Goal: Navigation & Orientation: Understand site structure

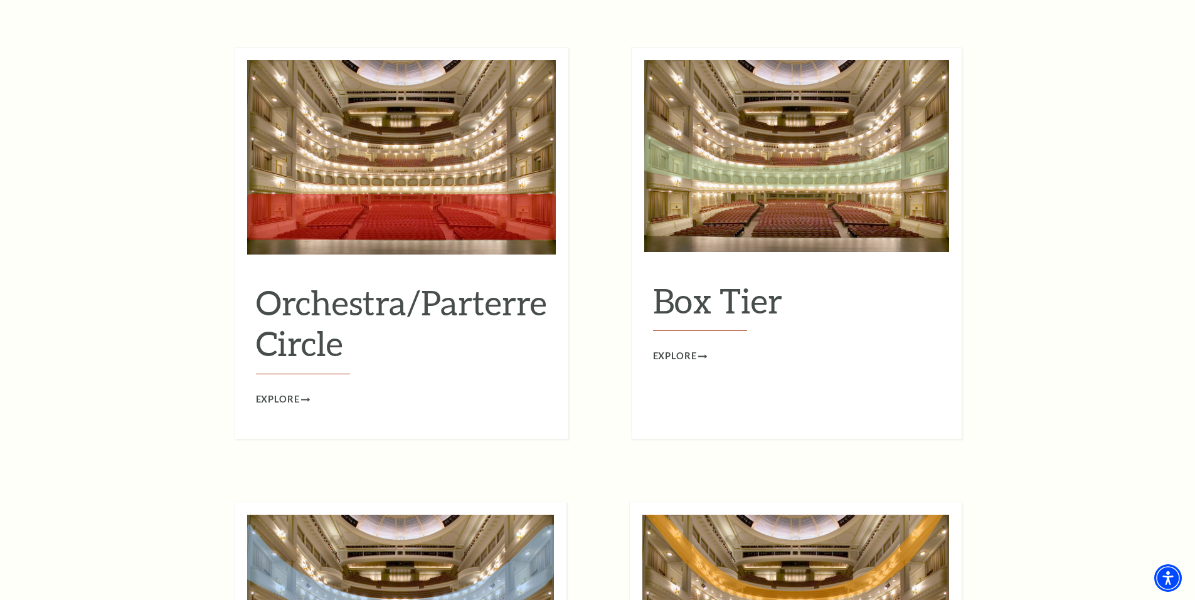
scroll to position [1192, 0]
click at [678, 349] on span "Explore" at bounding box center [675, 357] width 44 height 16
click at [281, 408] on span "Explore" at bounding box center [278, 401] width 44 height 16
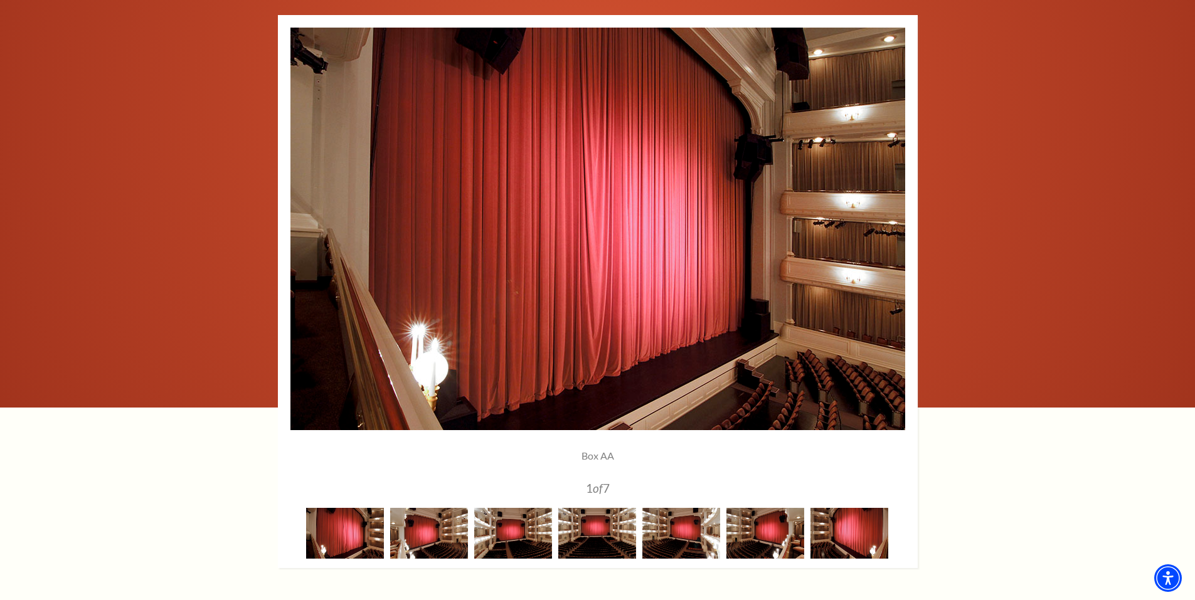
scroll to position [1004, 0]
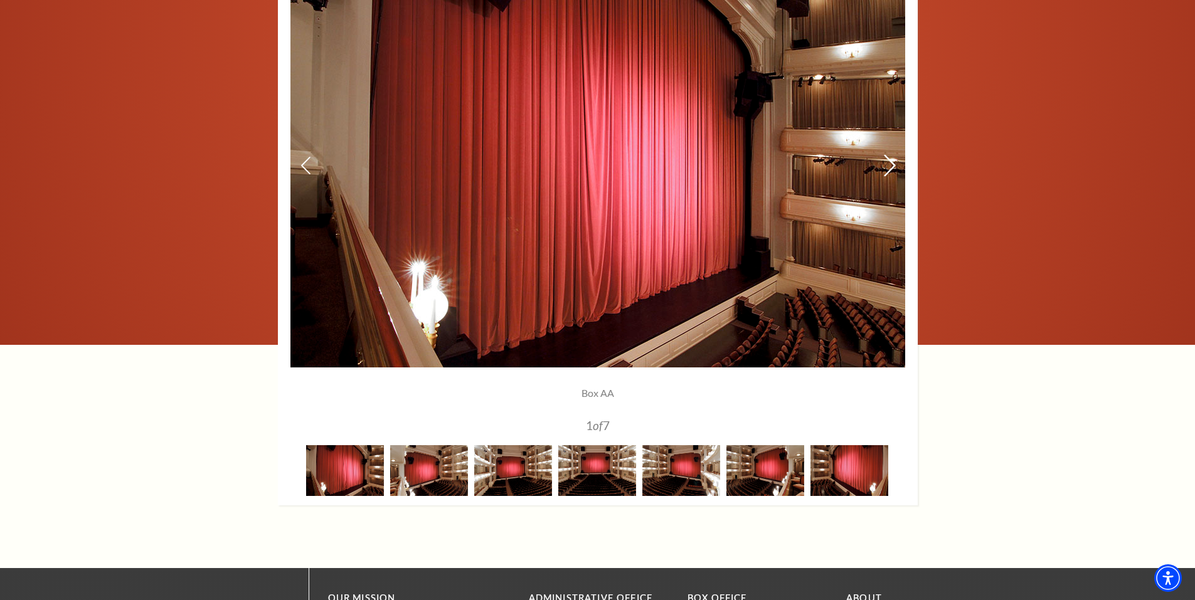
click at [889, 162] on icon at bounding box center [888, 166] width 13 height 22
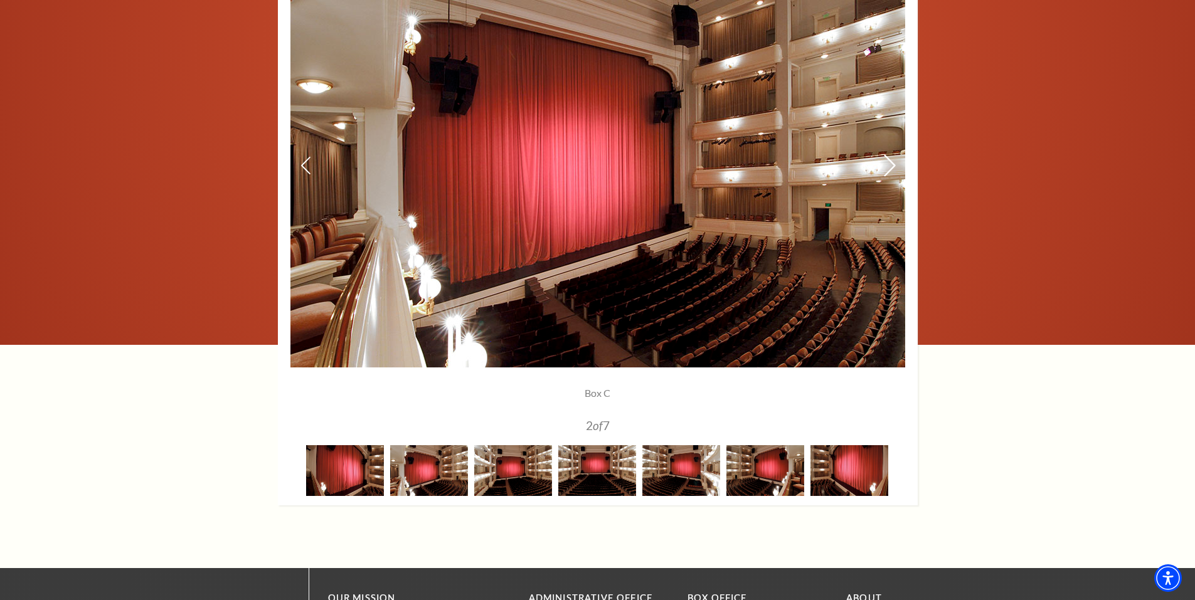
click at [889, 162] on icon at bounding box center [888, 166] width 13 height 22
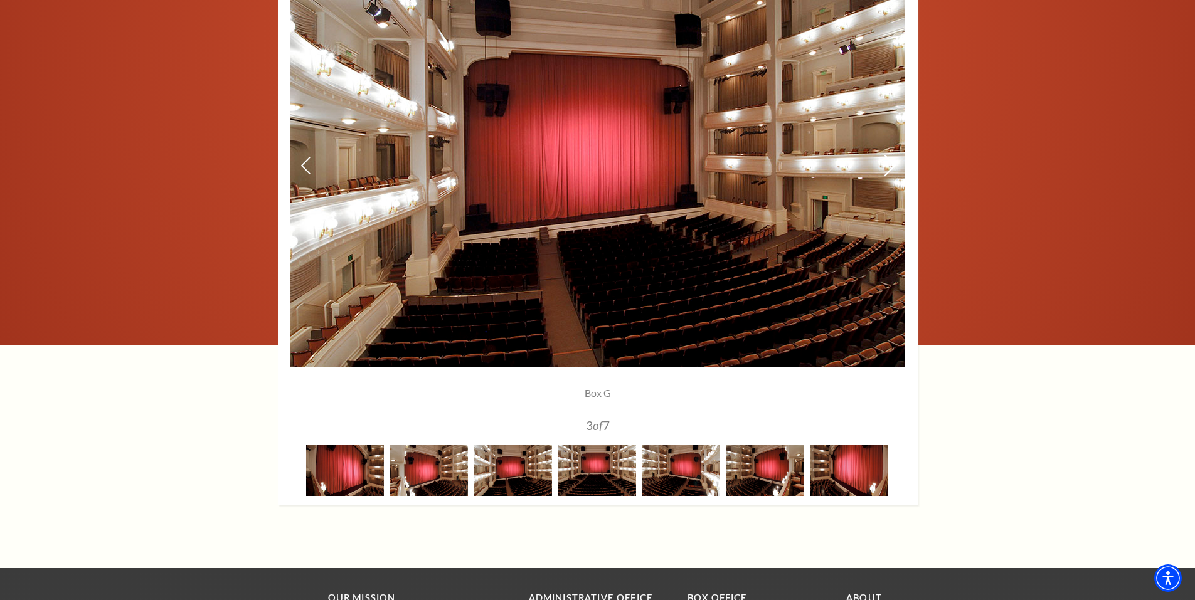
click at [889, 162] on icon at bounding box center [888, 166] width 13 height 22
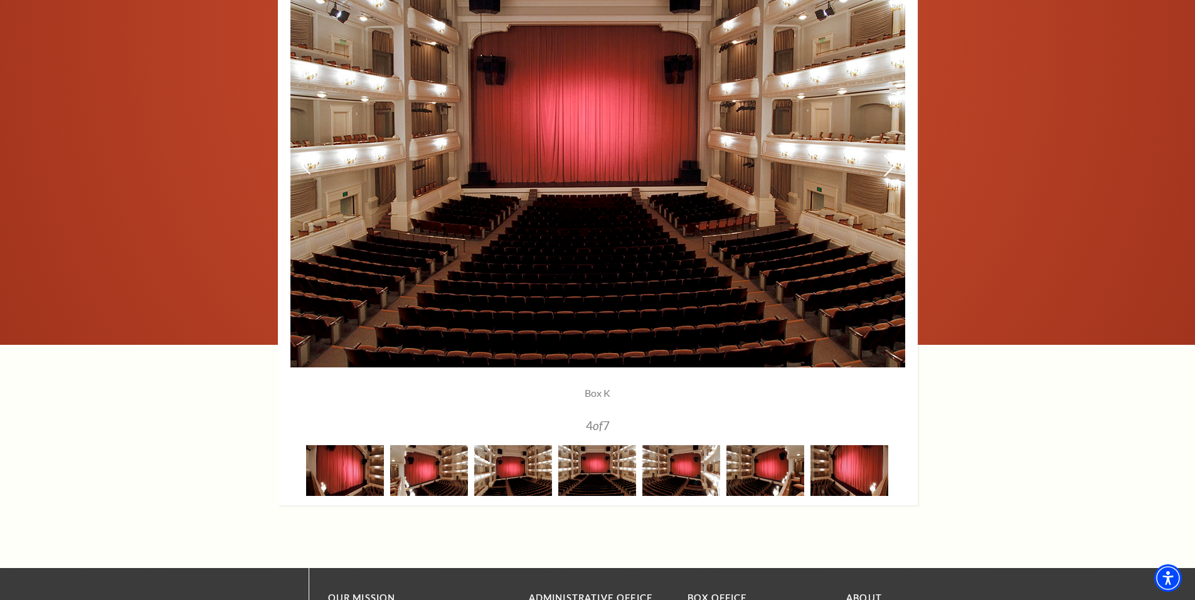
click at [889, 162] on icon at bounding box center [888, 166] width 13 height 22
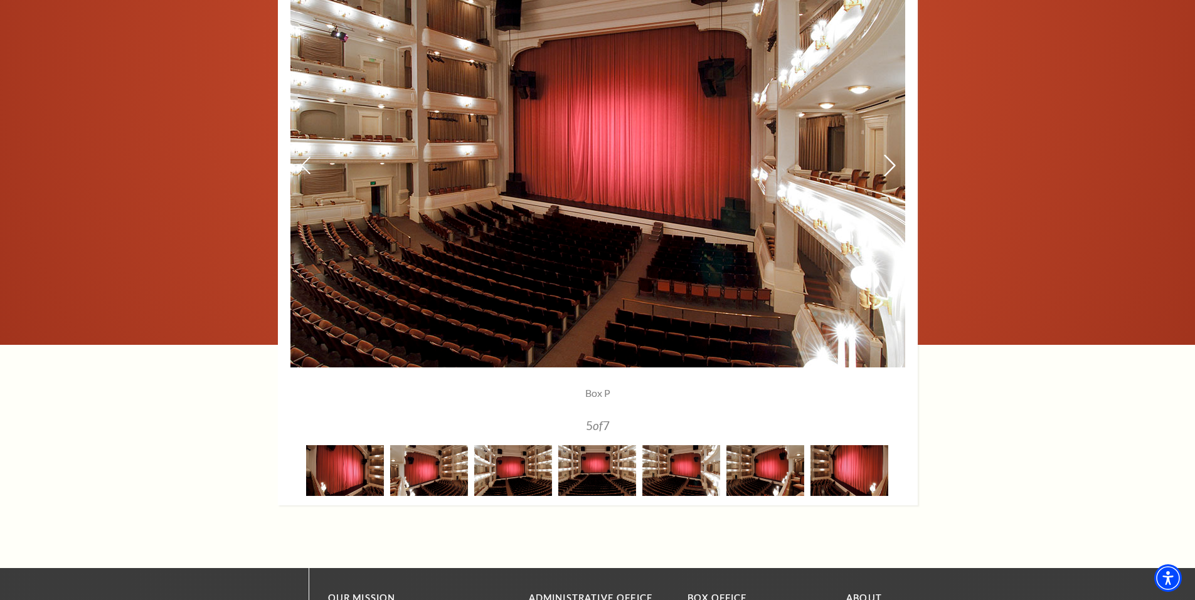
click at [889, 162] on icon at bounding box center [888, 166] width 13 height 22
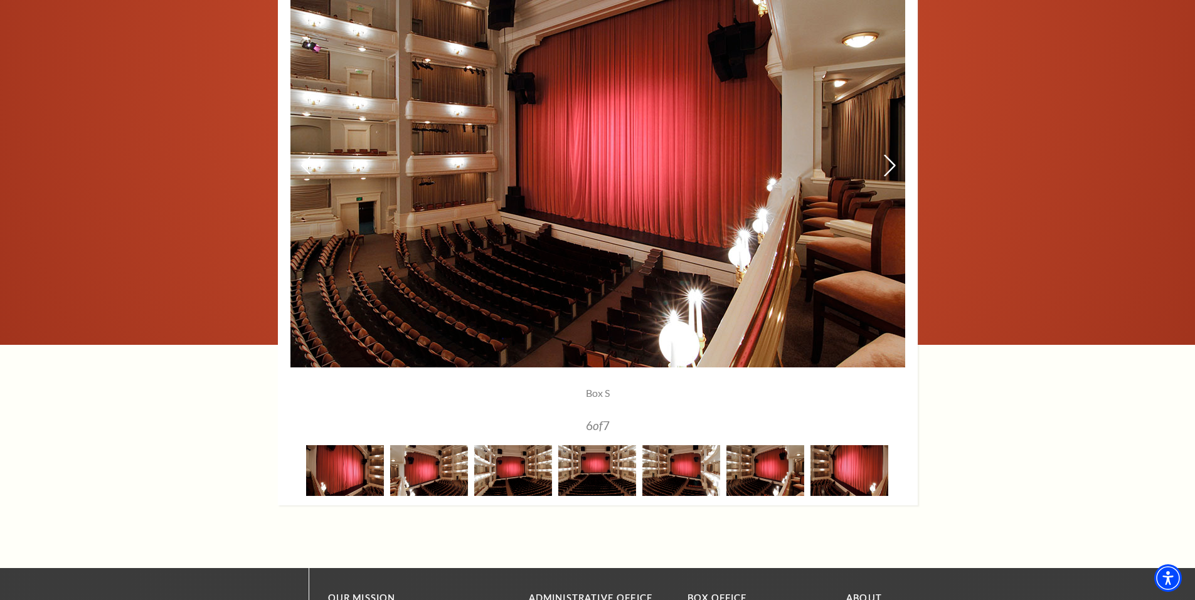
click at [889, 162] on icon at bounding box center [888, 166] width 13 height 22
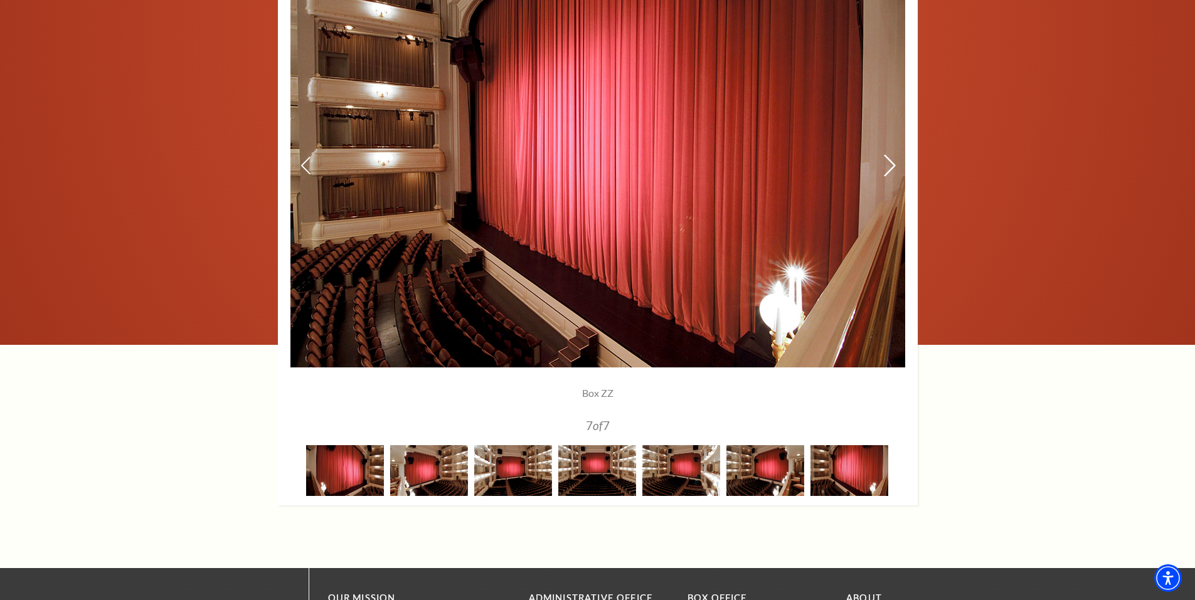
click at [889, 164] on icon at bounding box center [888, 166] width 13 height 22
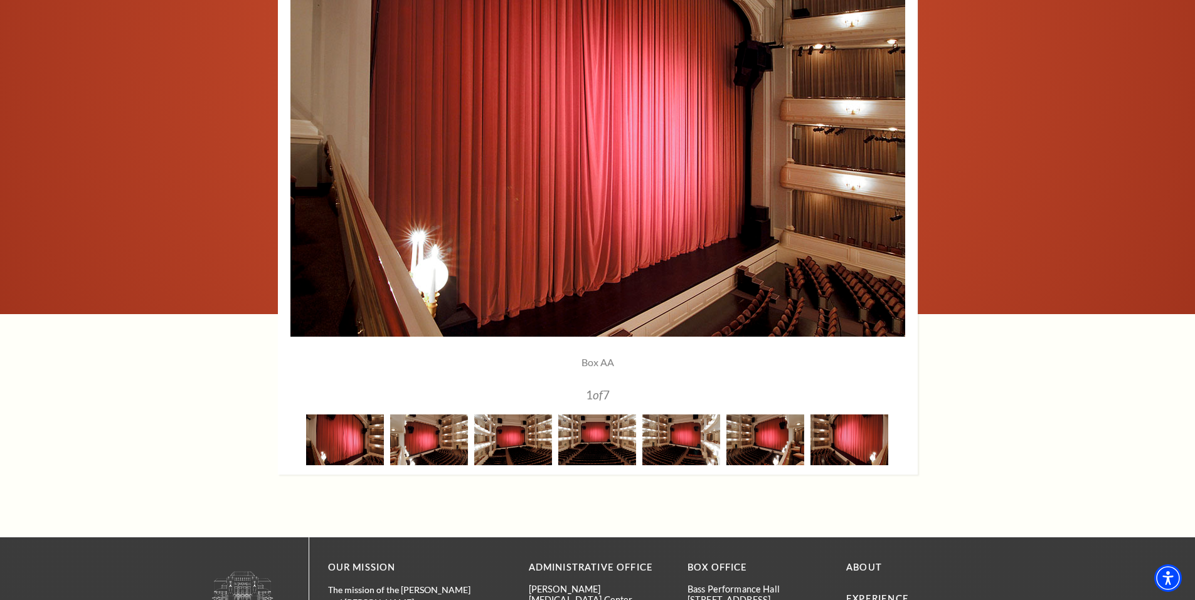
scroll to position [941, 0]
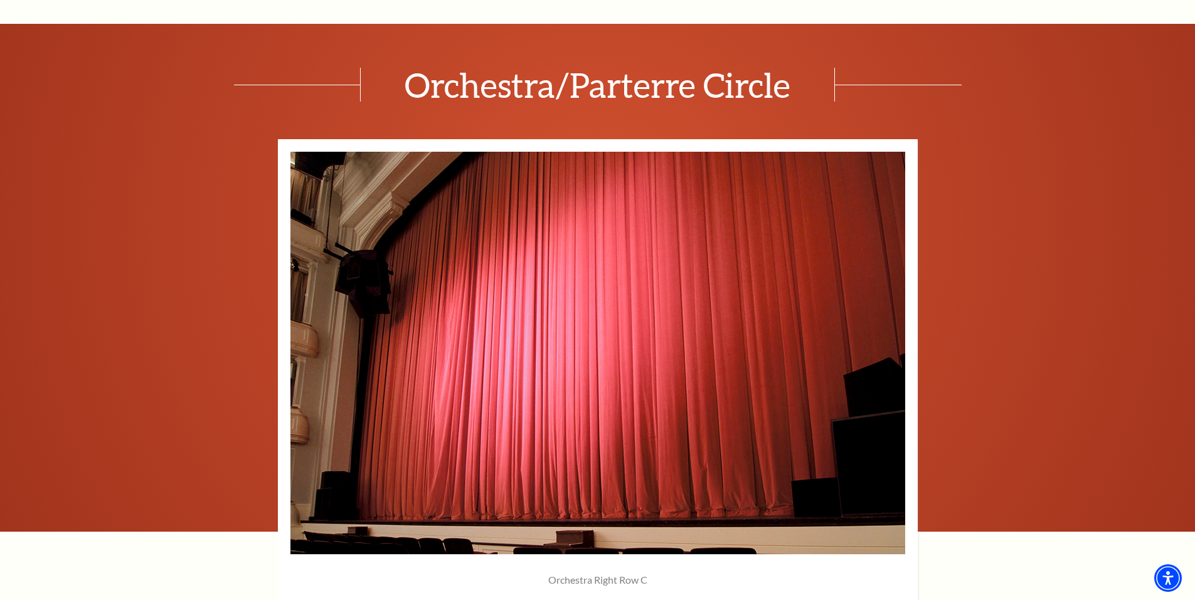
scroll to position [815, 0]
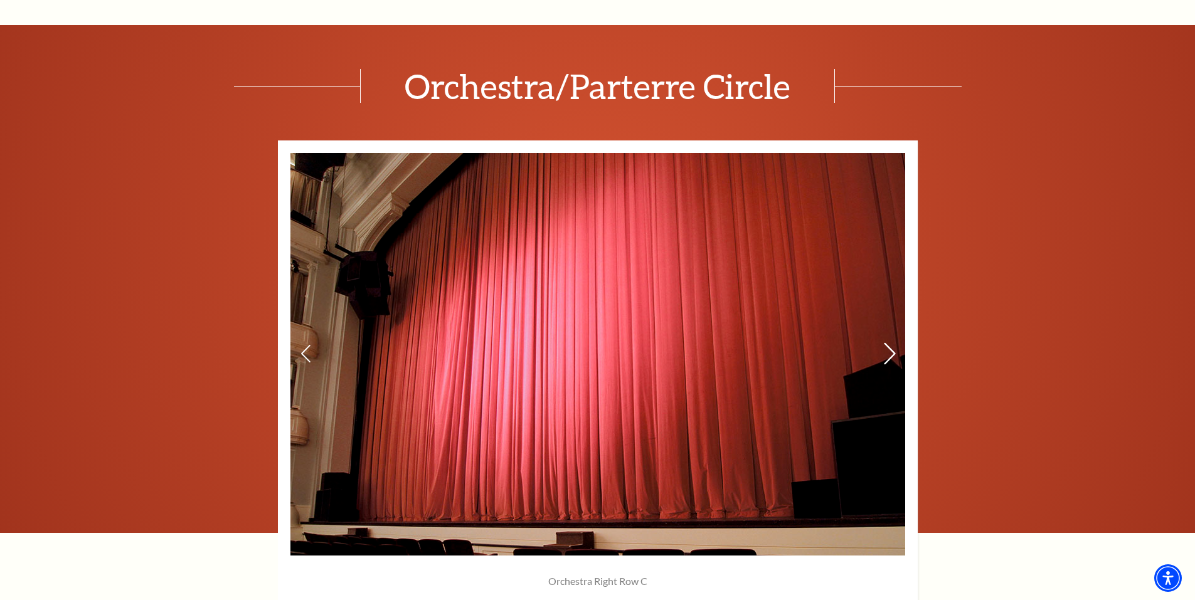
click at [889, 351] on icon at bounding box center [888, 354] width 13 height 22
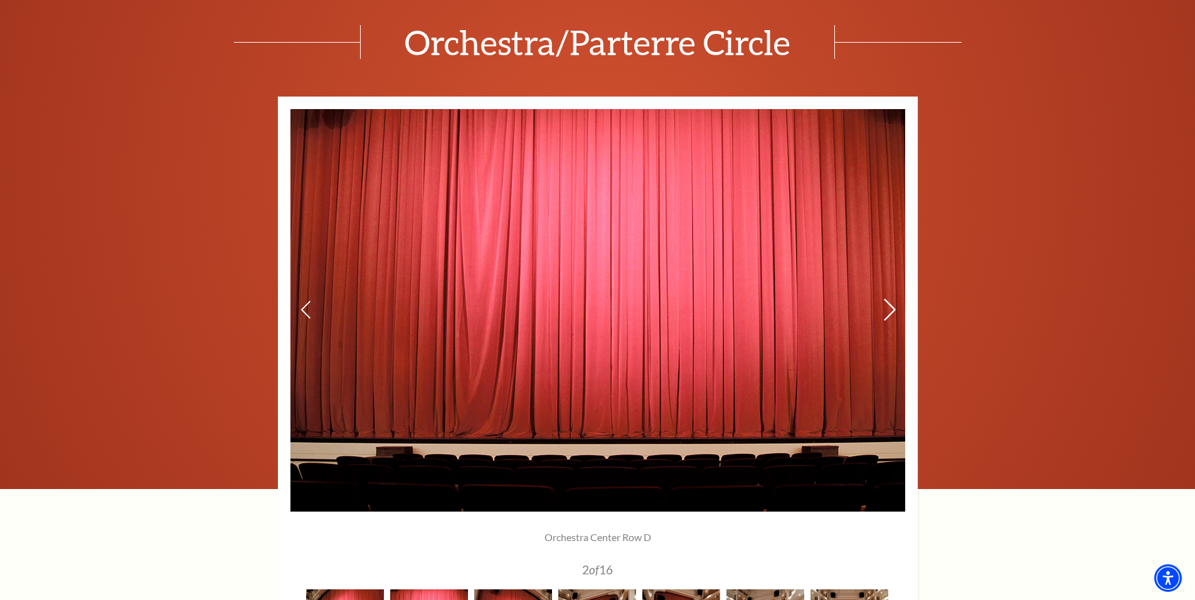
scroll to position [878, 0]
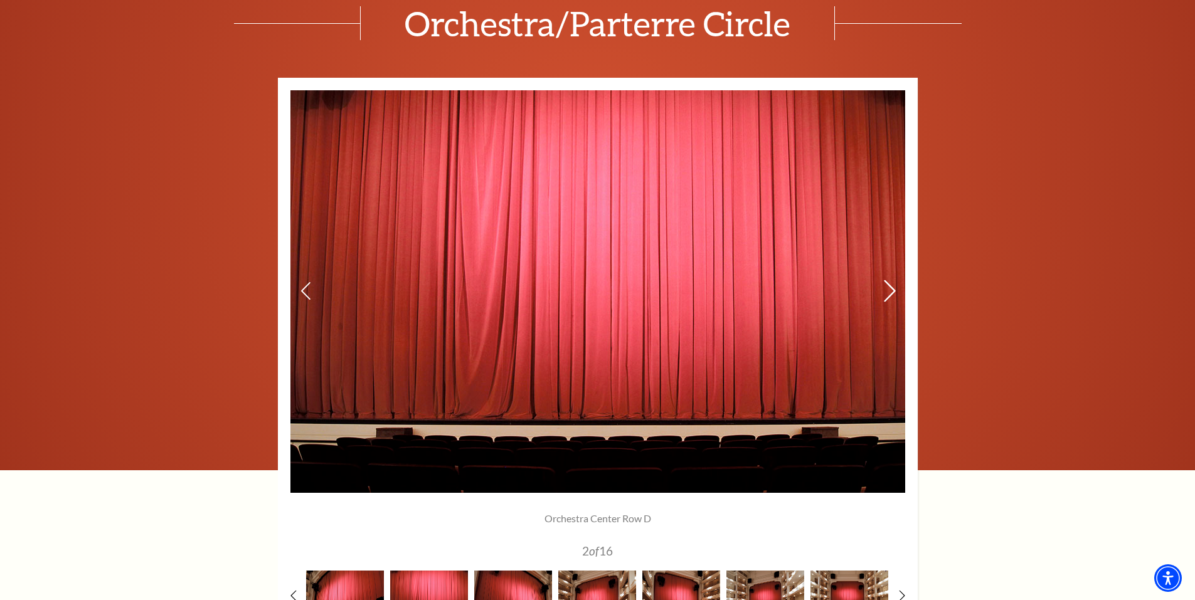
click at [892, 287] on use at bounding box center [889, 291] width 11 height 22
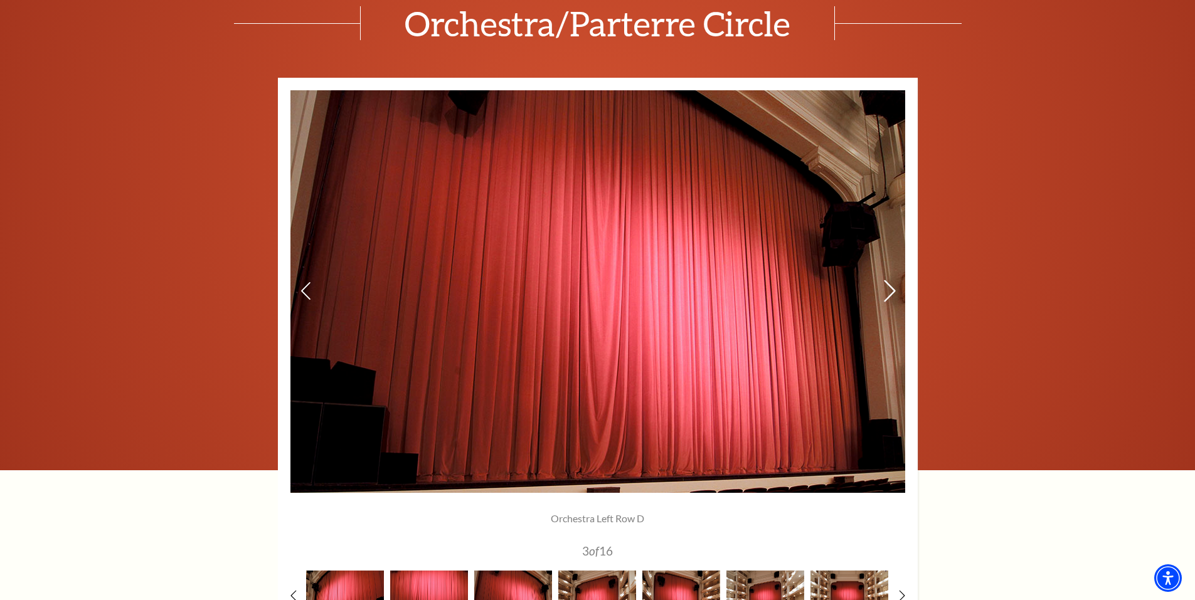
click at [892, 287] on use at bounding box center [889, 291] width 11 height 22
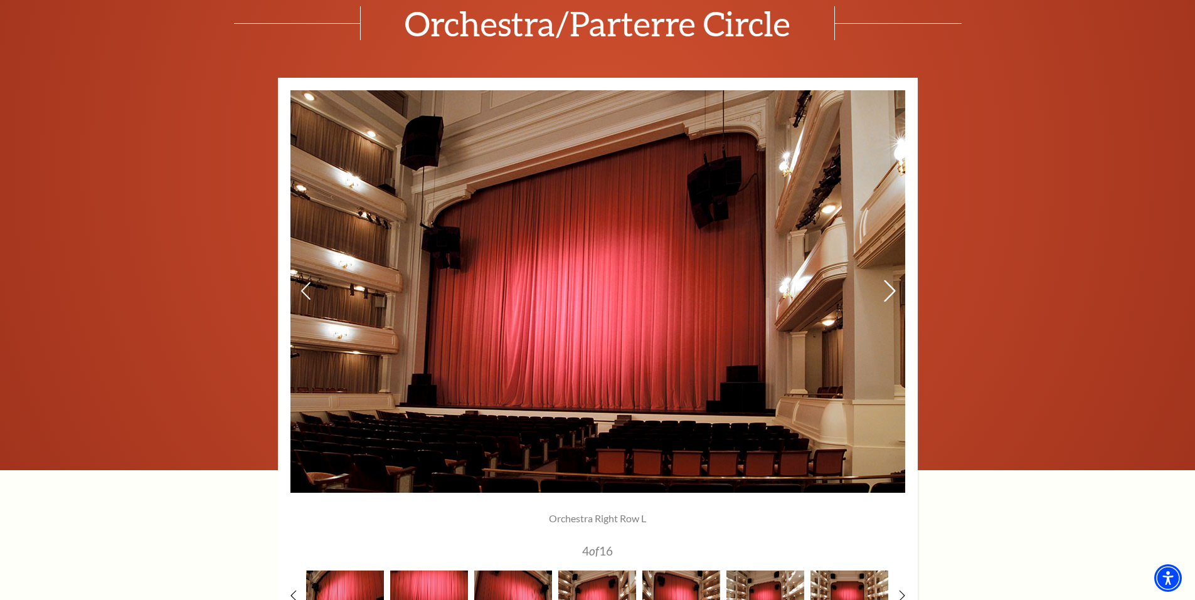
click at [892, 287] on use at bounding box center [889, 291] width 11 height 22
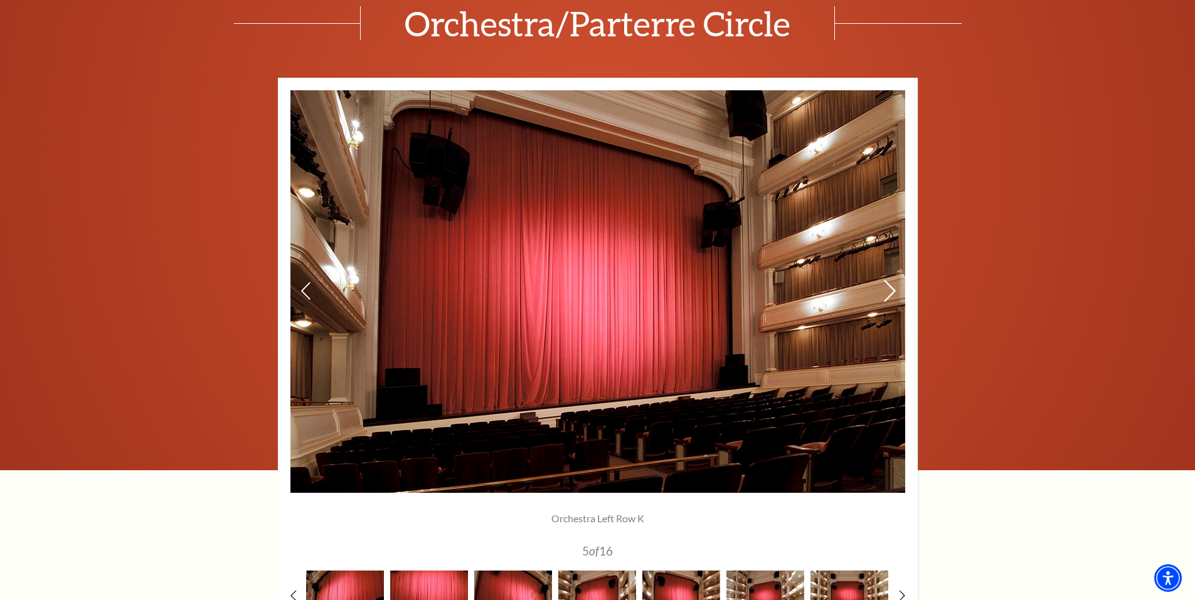
click at [892, 287] on use at bounding box center [889, 291] width 11 height 22
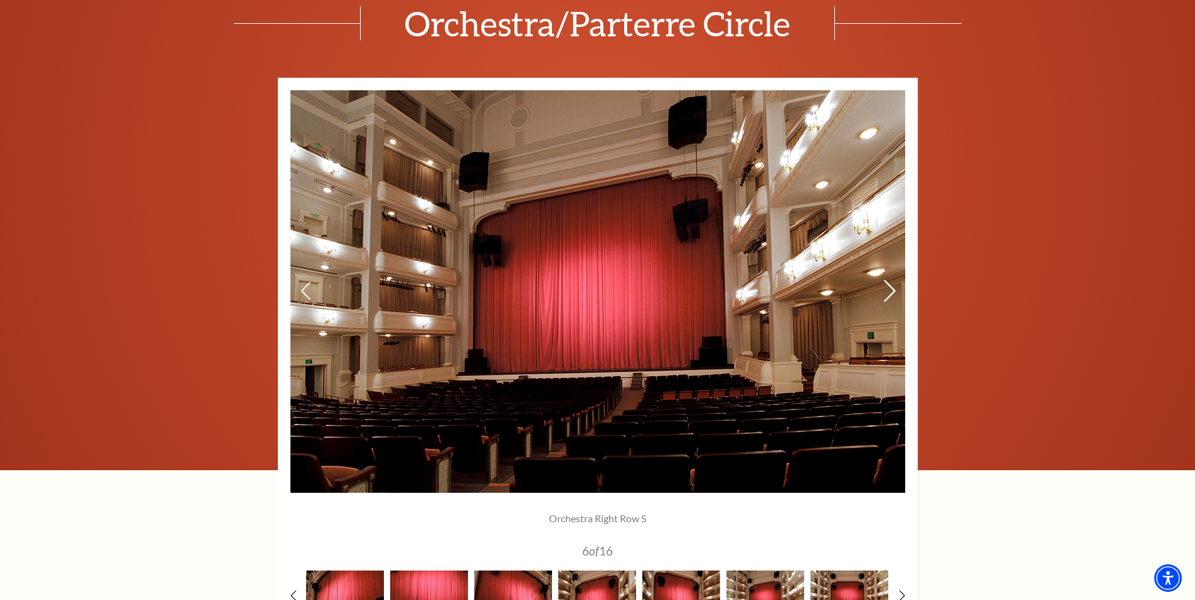
click at [892, 287] on use at bounding box center [889, 291] width 11 height 22
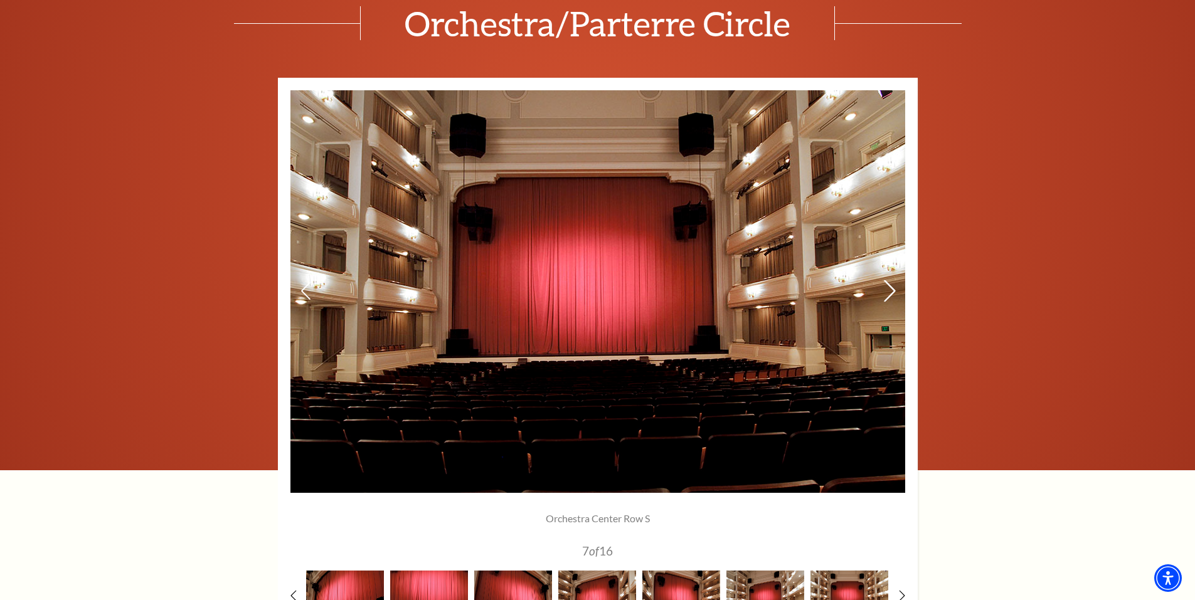
click at [892, 287] on use at bounding box center [889, 291] width 11 height 22
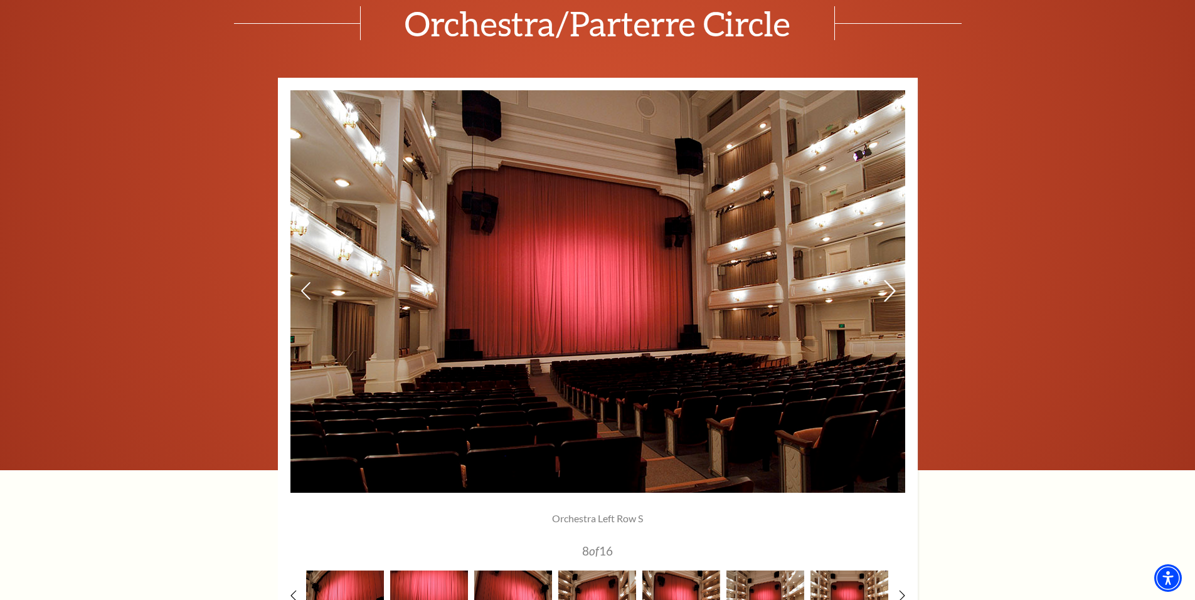
click at [892, 287] on use at bounding box center [889, 291] width 11 height 22
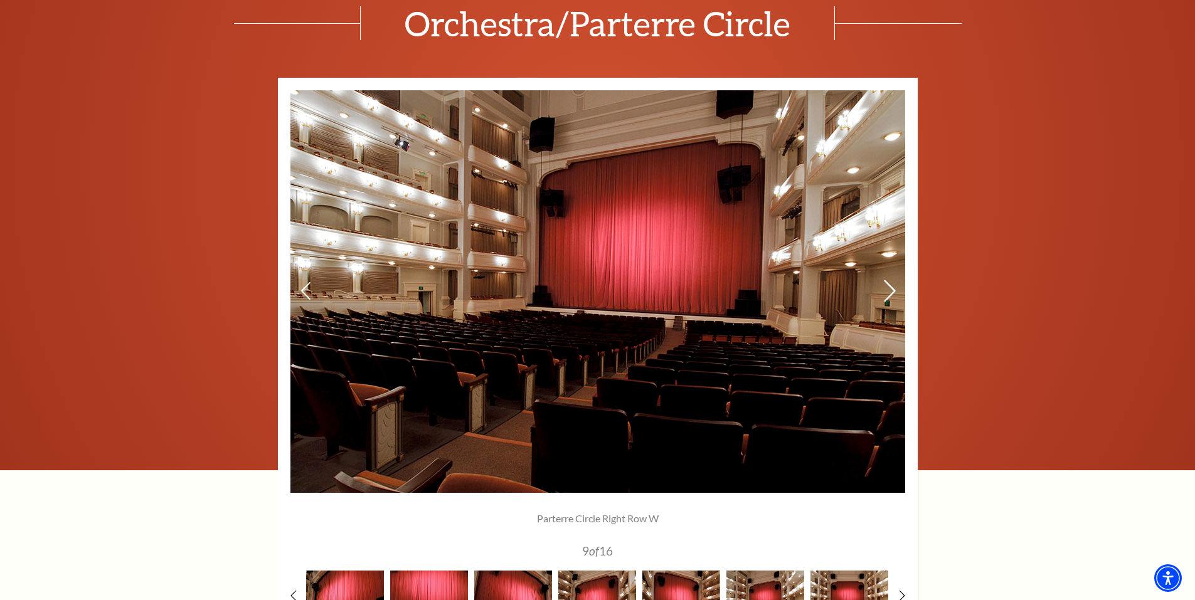
click at [892, 287] on use at bounding box center [889, 291] width 11 height 22
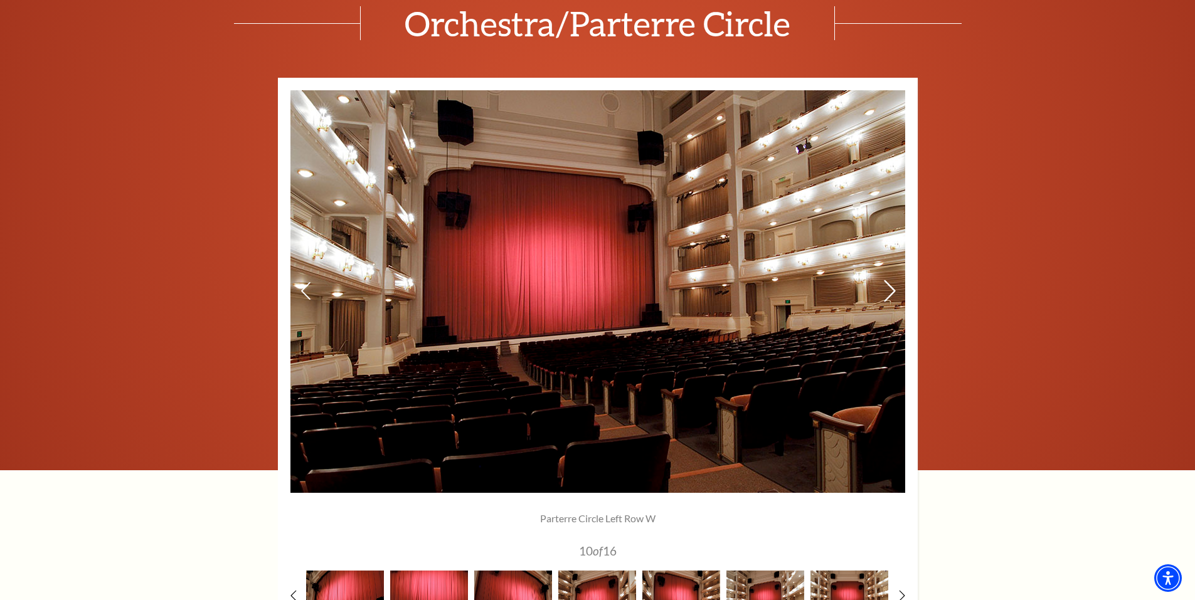
click at [892, 287] on use at bounding box center [889, 291] width 11 height 22
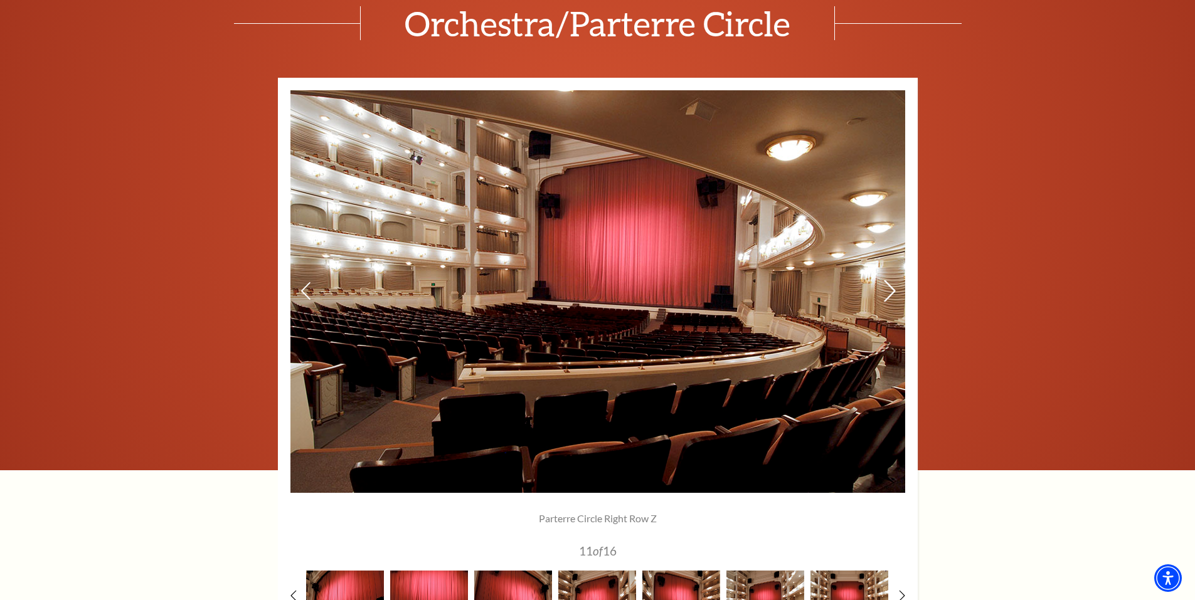
click at [891, 289] on use at bounding box center [889, 291] width 11 height 22
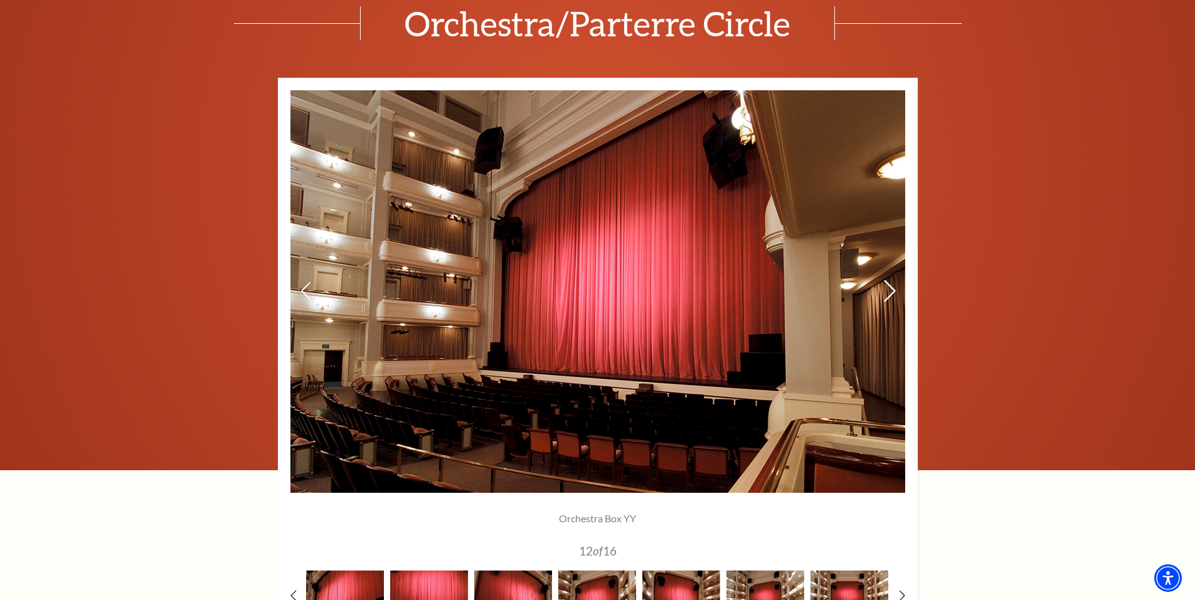
click at [891, 289] on use at bounding box center [889, 291] width 11 height 22
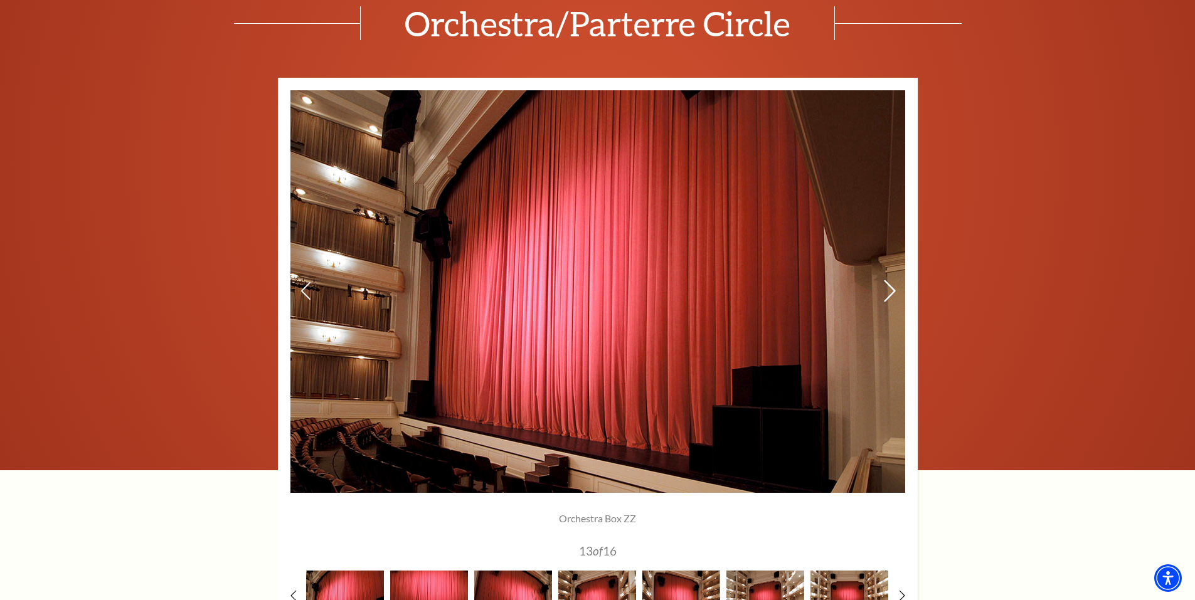
click at [891, 289] on use at bounding box center [889, 291] width 11 height 22
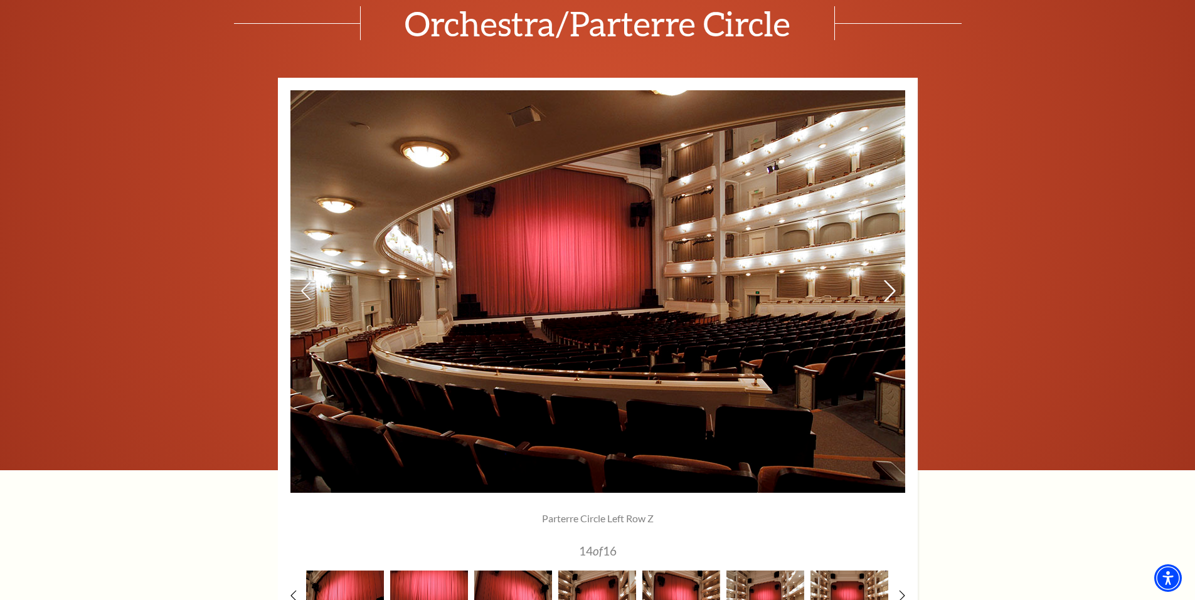
click at [891, 289] on icon at bounding box center [888, 291] width 13 height 22
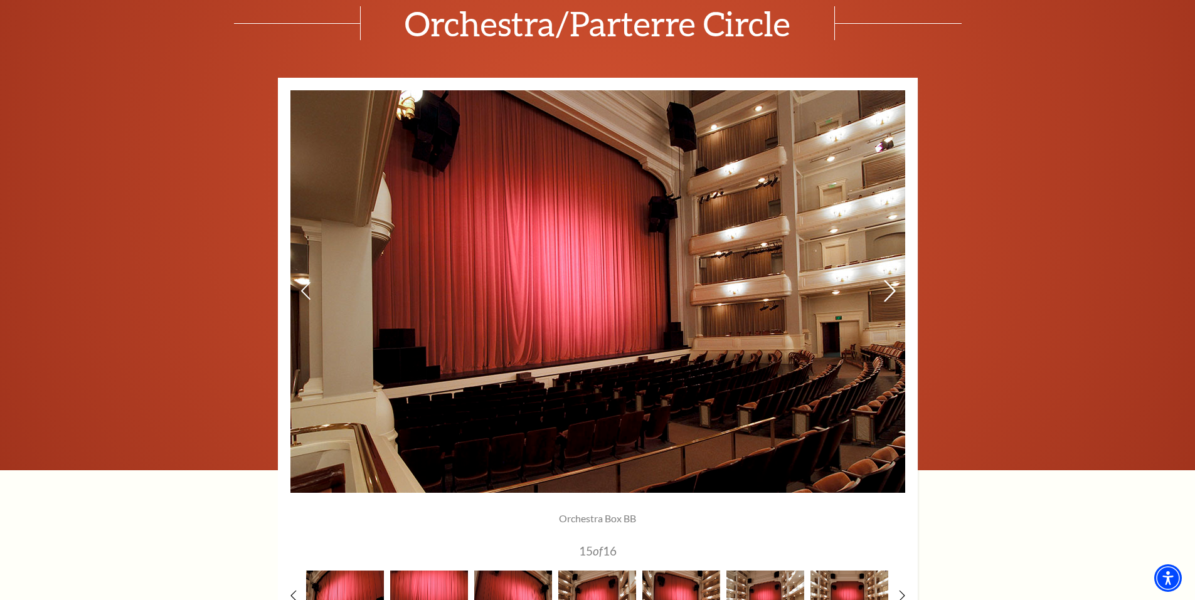
click at [891, 289] on icon at bounding box center [888, 291] width 13 height 22
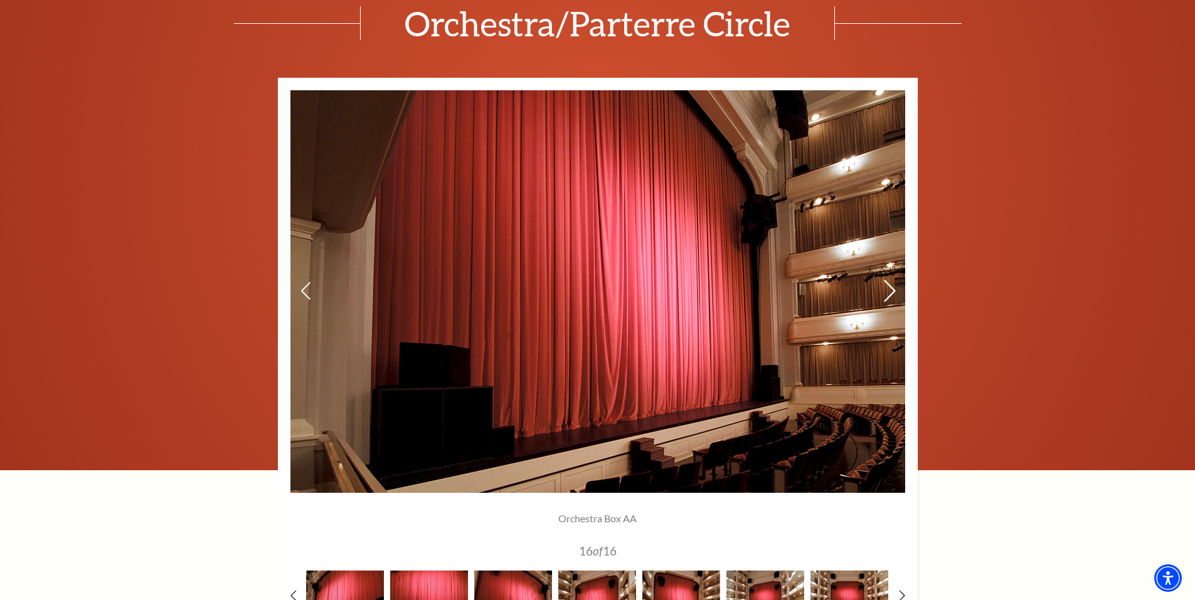
click at [891, 289] on icon at bounding box center [888, 291] width 13 height 22
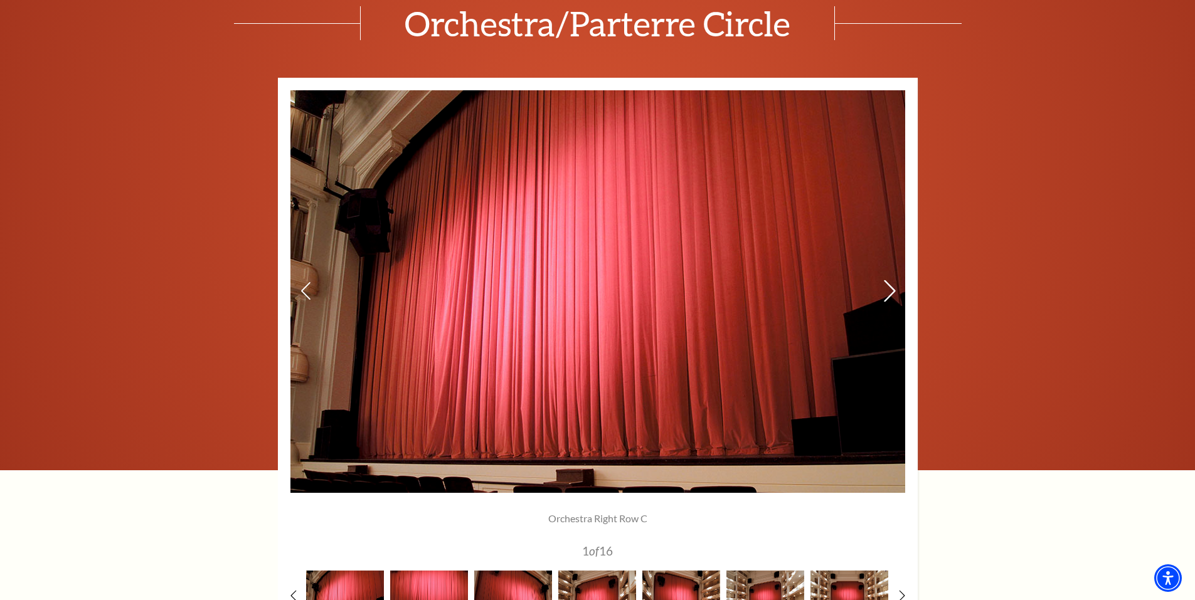
click at [891, 289] on icon at bounding box center [888, 291] width 13 height 22
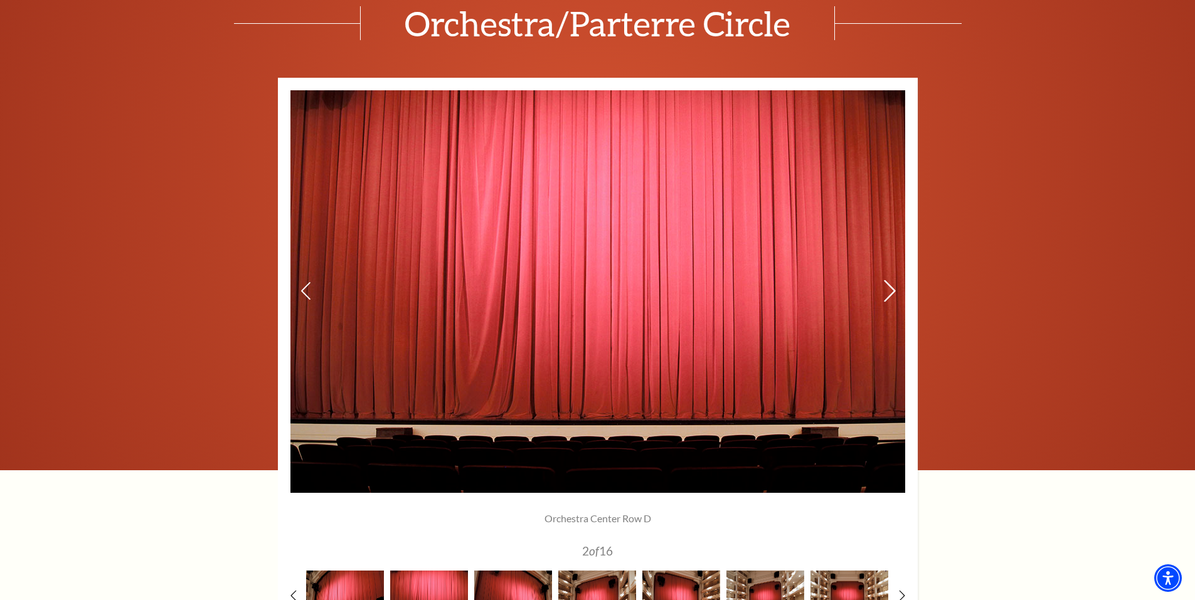
click at [891, 289] on icon at bounding box center [888, 291] width 13 height 22
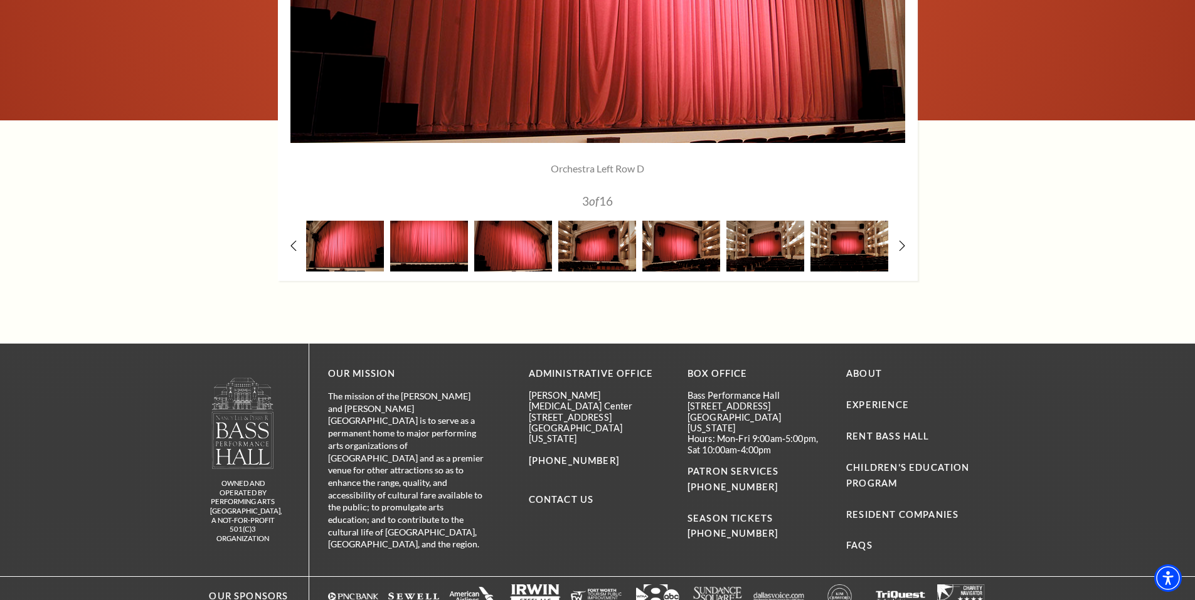
scroll to position [1167, 0]
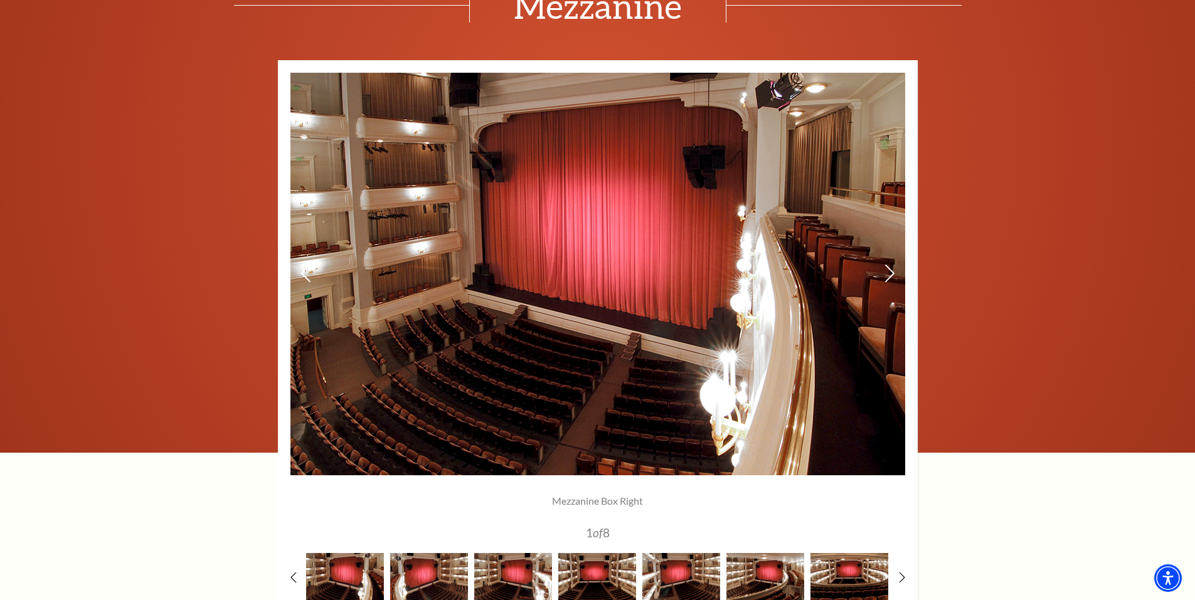
scroll to position [878, 0]
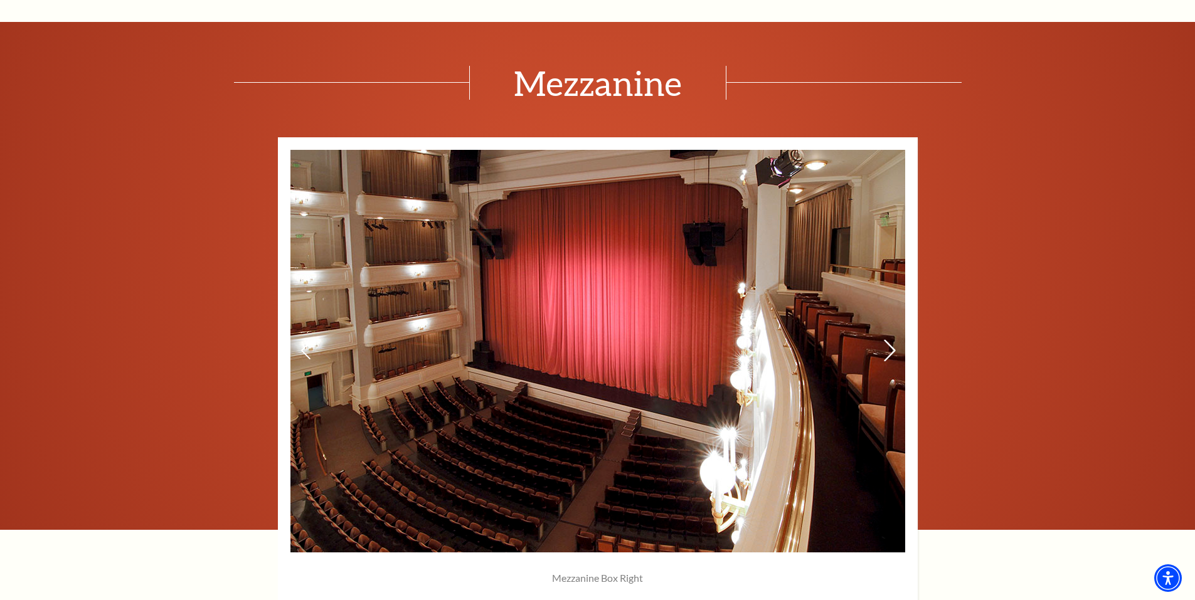
click at [889, 347] on icon at bounding box center [888, 350] width 13 height 22
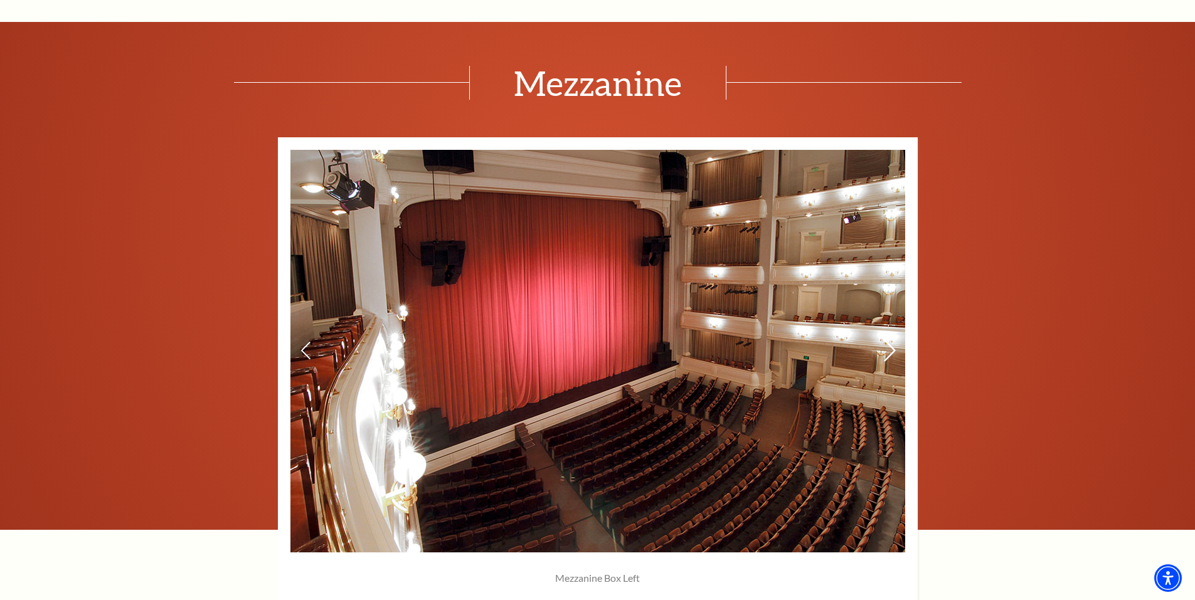
click at [889, 347] on icon at bounding box center [888, 350] width 13 height 22
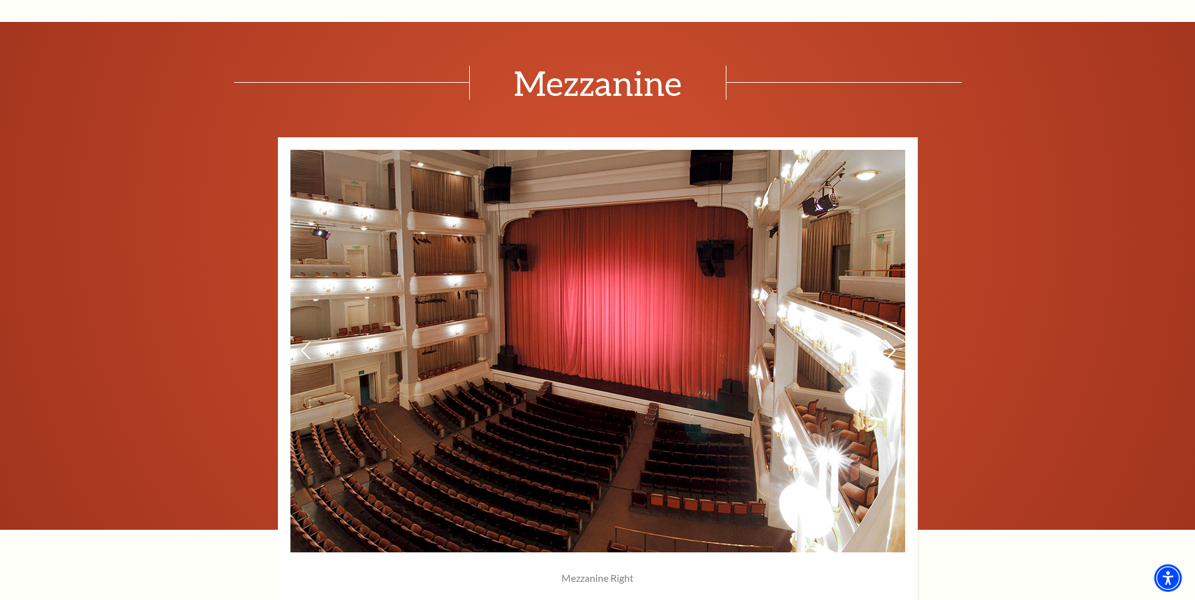
click at [889, 347] on icon at bounding box center [888, 350] width 13 height 22
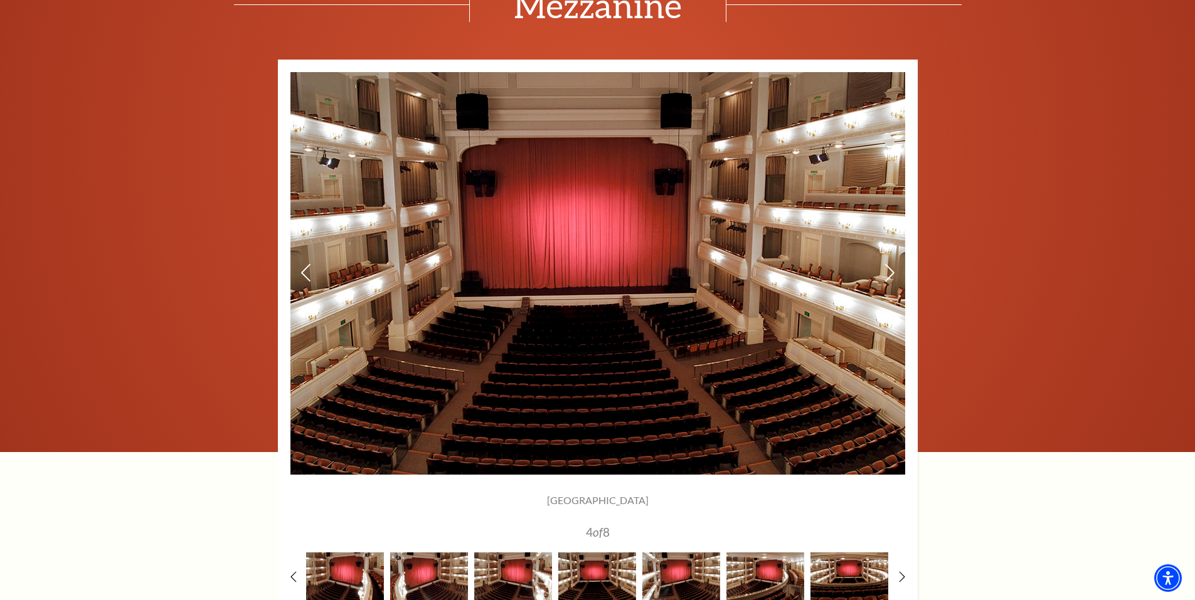
scroll to position [941, 0]
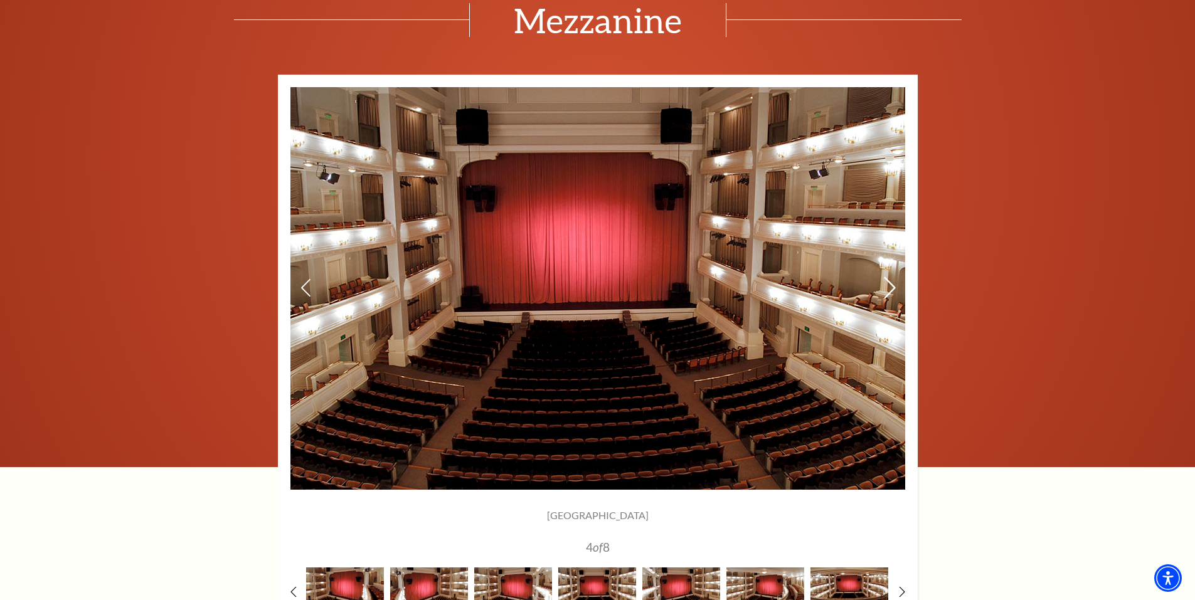
click at [889, 283] on use at bounding box center [889, 288] width 11 height 22
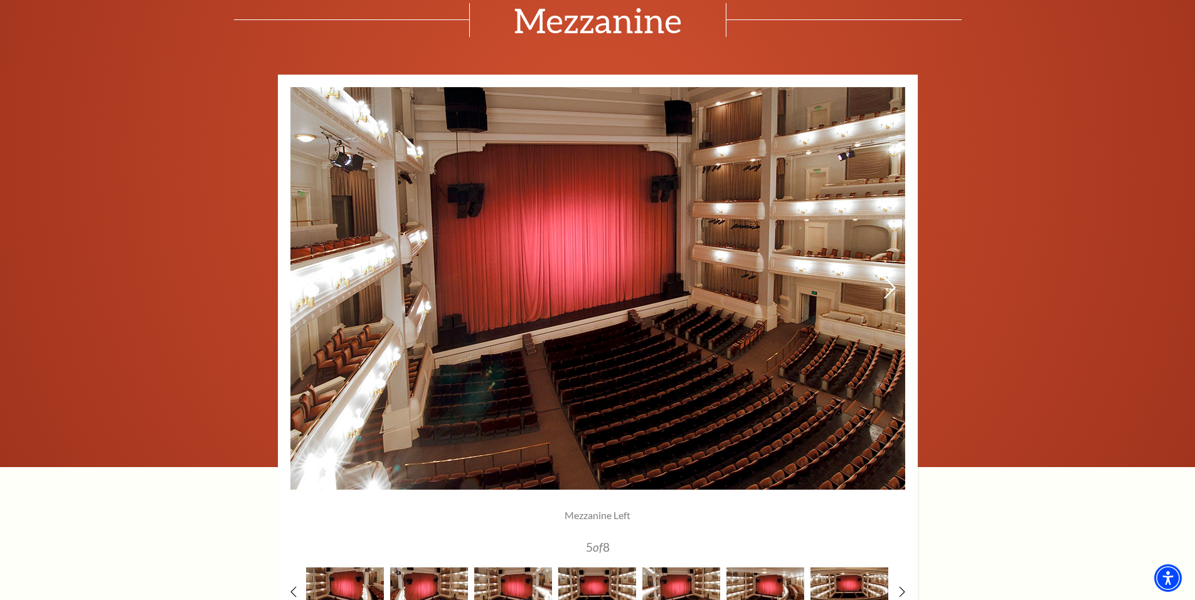
click at [889, 283] on use at bounding box center [889, 288] width 11 height 22
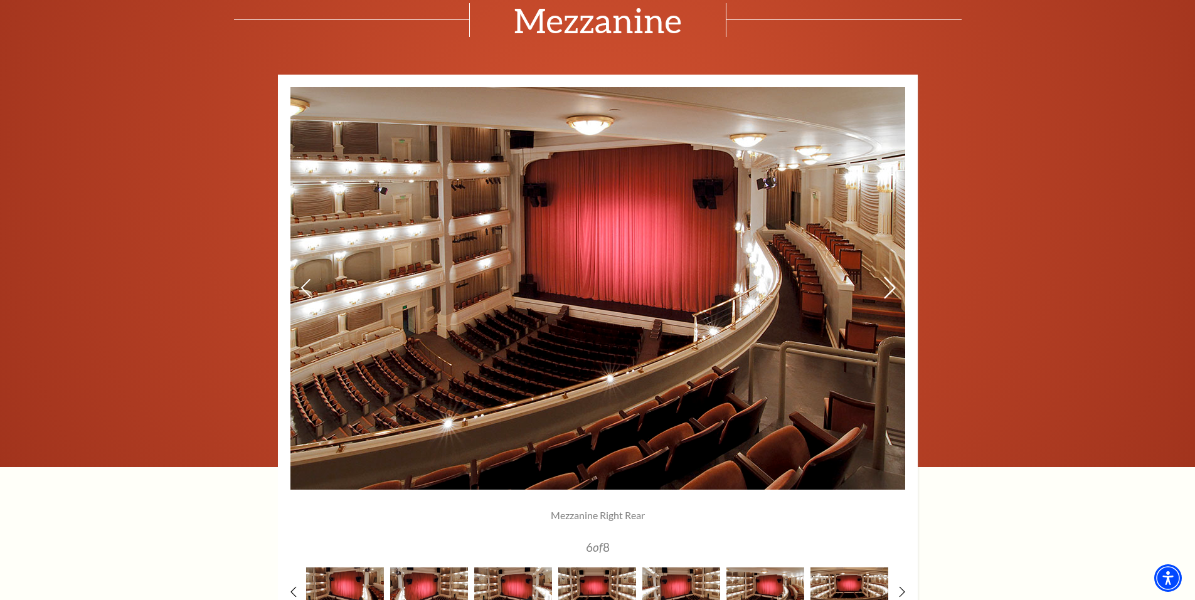
click at [889, 283] on use at bounding box center [889, 288] width 11 height 22
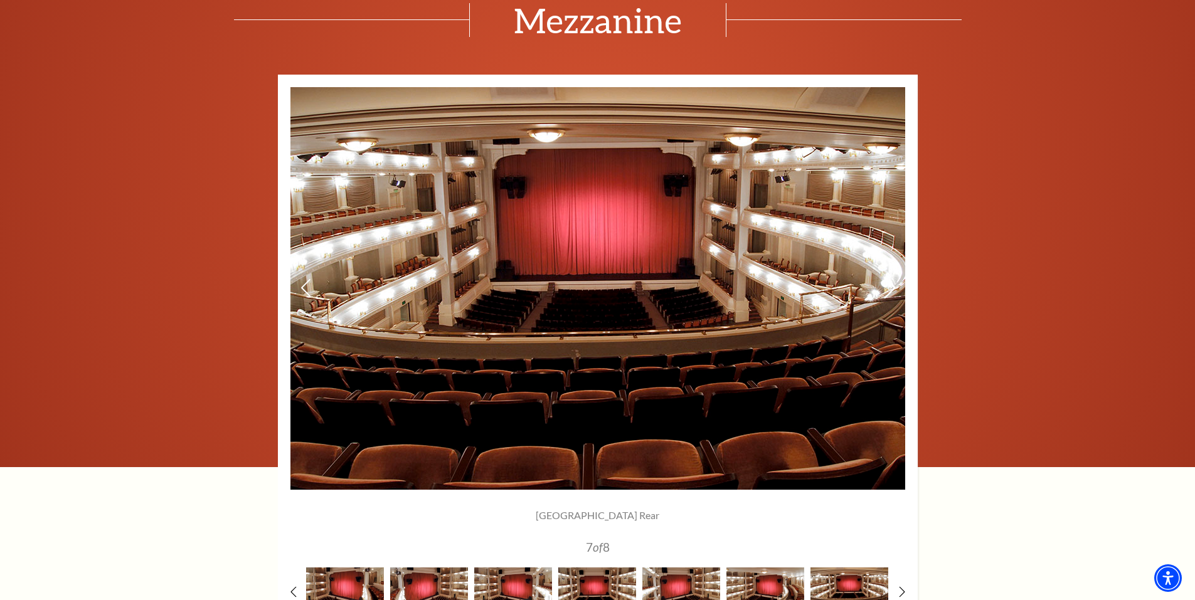
click at [889, 283] on use at bounding box center [889, 288] width 11 height 22
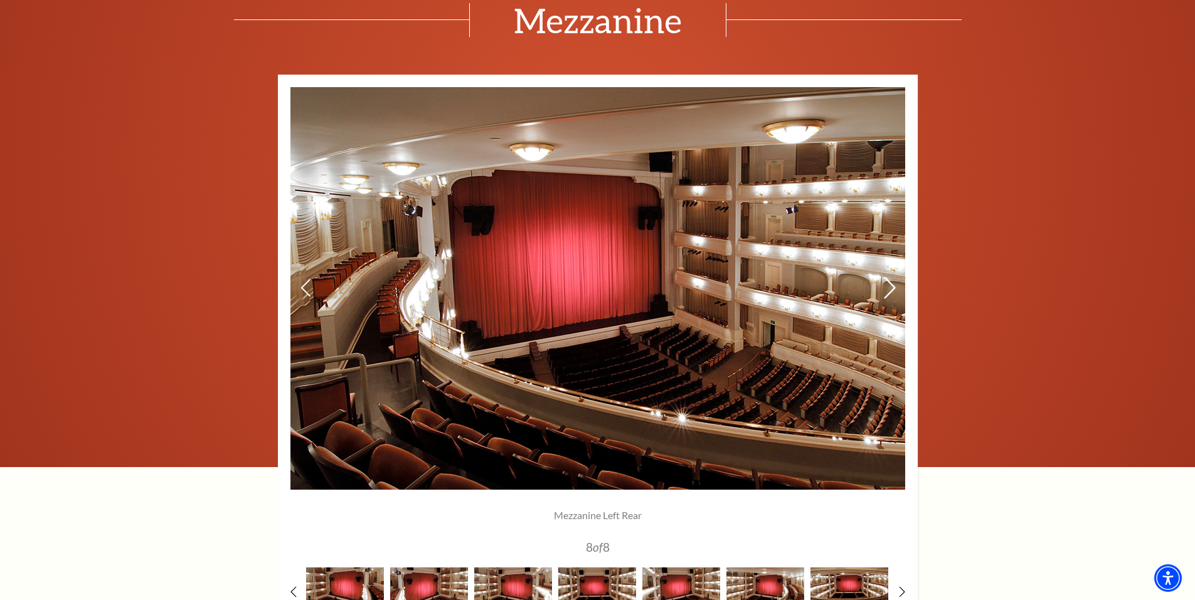
click at [889, 283] on use at bounding box center [889, 288] width 11 height 22
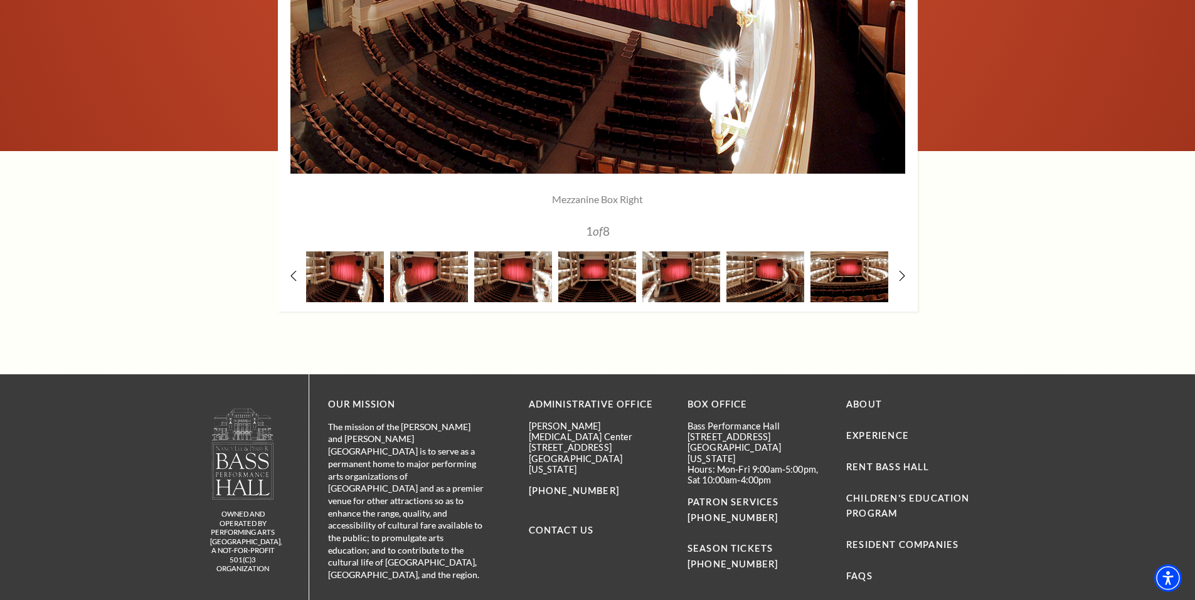
scroll to position [1066, 0]
